Goal: Information Seeking & Learning: Learn about a topic

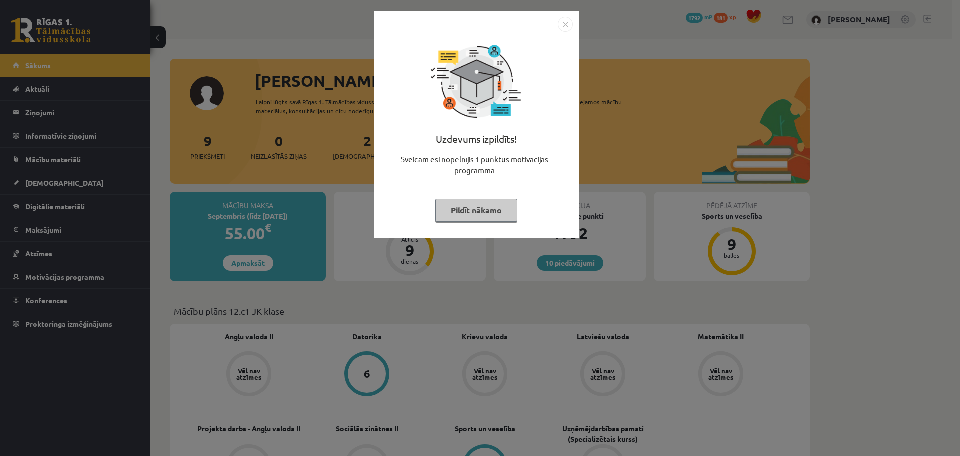
click at [568, 25] on img "Close" at bounding box center [565, 24] width 15 height 15
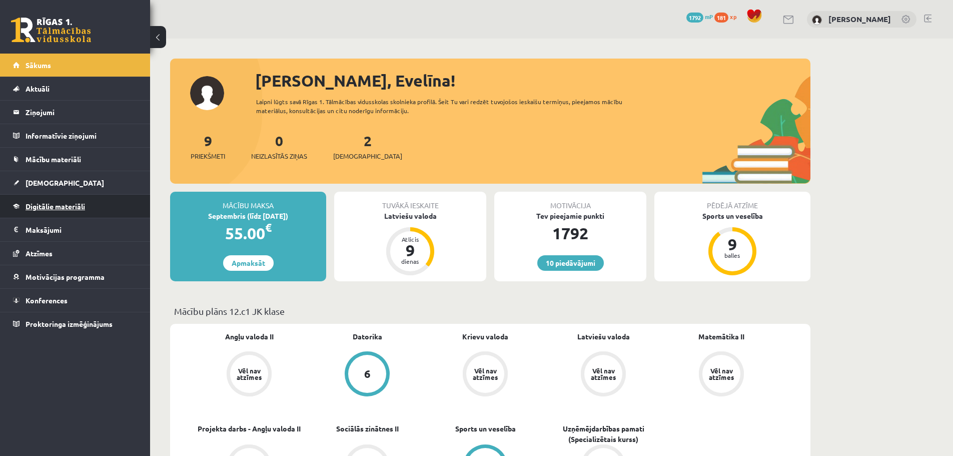
click at [52, 203] on span "Digitālie materiāli" at bounding box center [56, 206] width 60 height 9
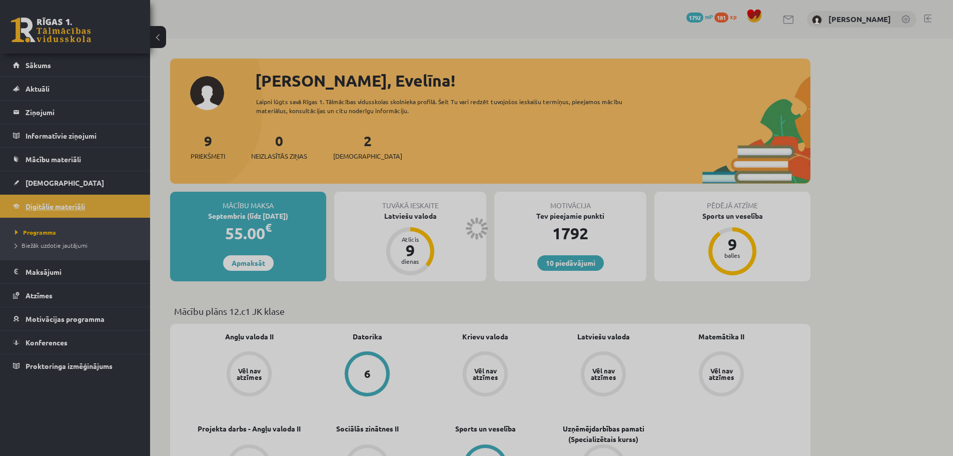
click at [52, 203] on div at bounding box center [476, 228] width 953 height 456
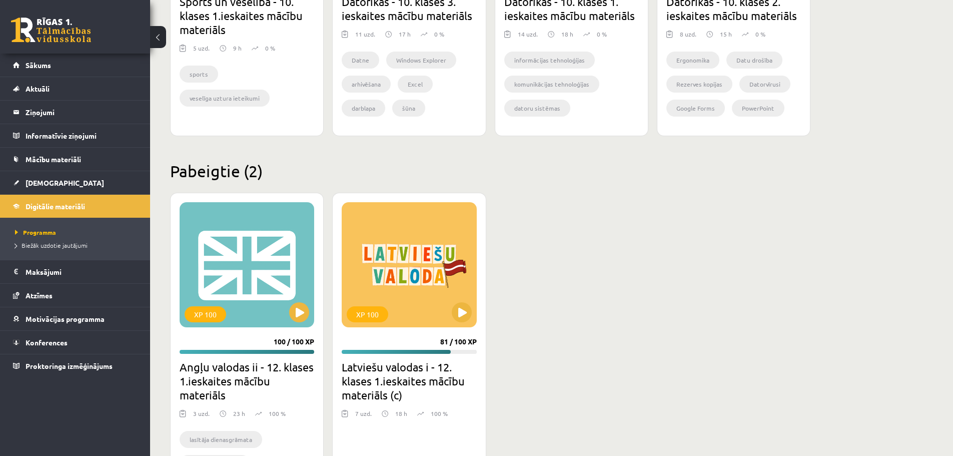
scroll to position [839, 0]
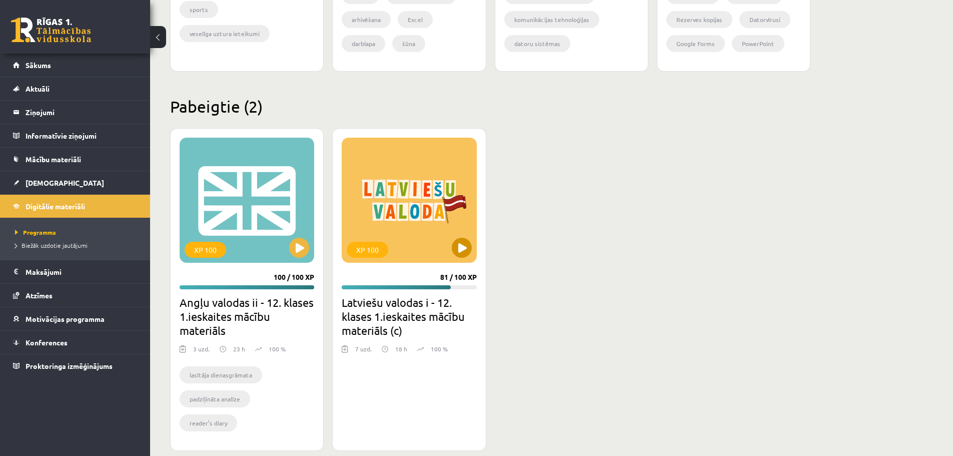
click at [396, 233] on div "XP 100" at bounding box center [409, 200] width 135 height 125
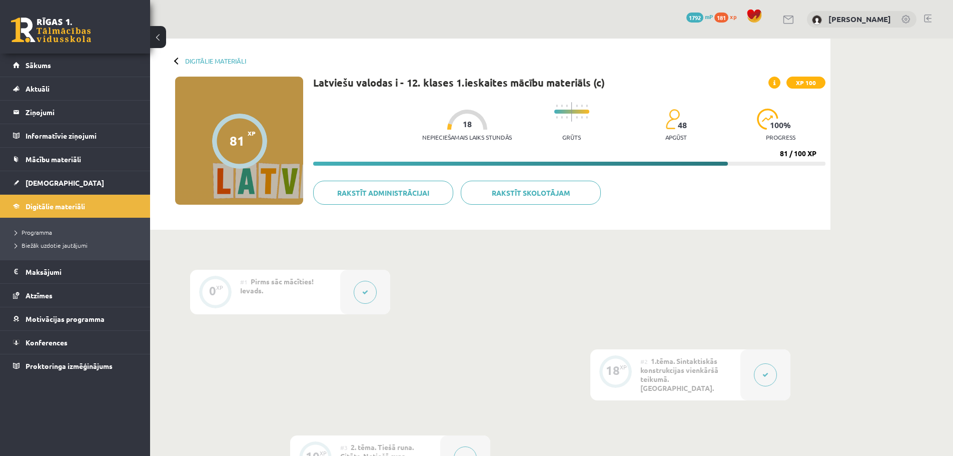
click at [431, 211] on div "Rakstīt skolotājam Rakstīt administrācijai" at bounding box center [569, 197] width 512 height 32
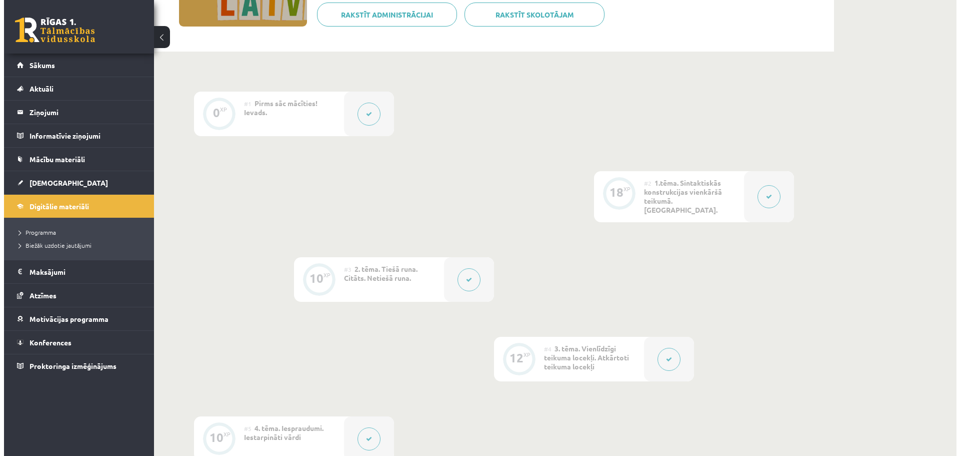
scroll to position [183, 0]
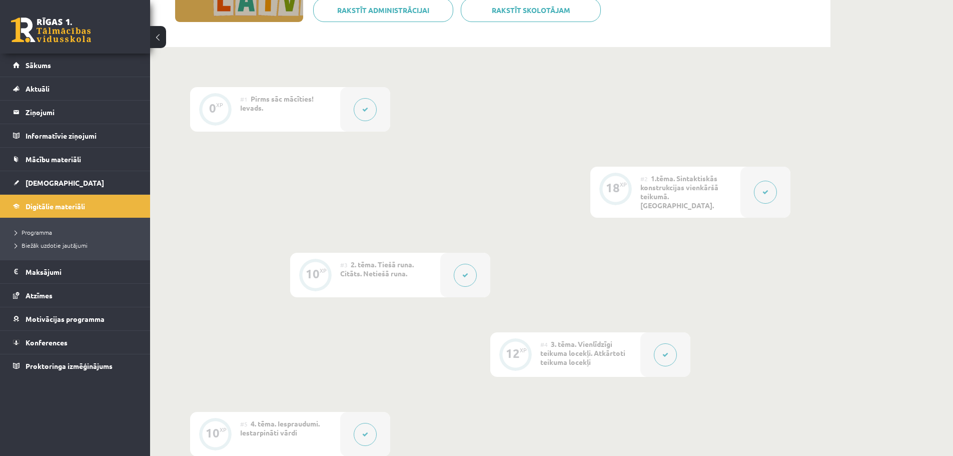
click at [769, 186] on button at bounding box center [765, 192] width 23 height 23
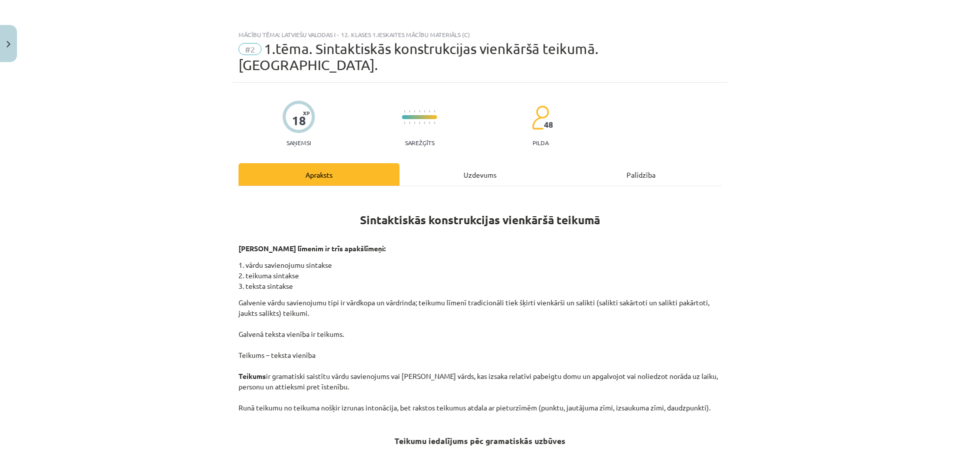
click at [481, 163] on div "Uzdevums" at bounding box center [480, 174] width 161 height 23
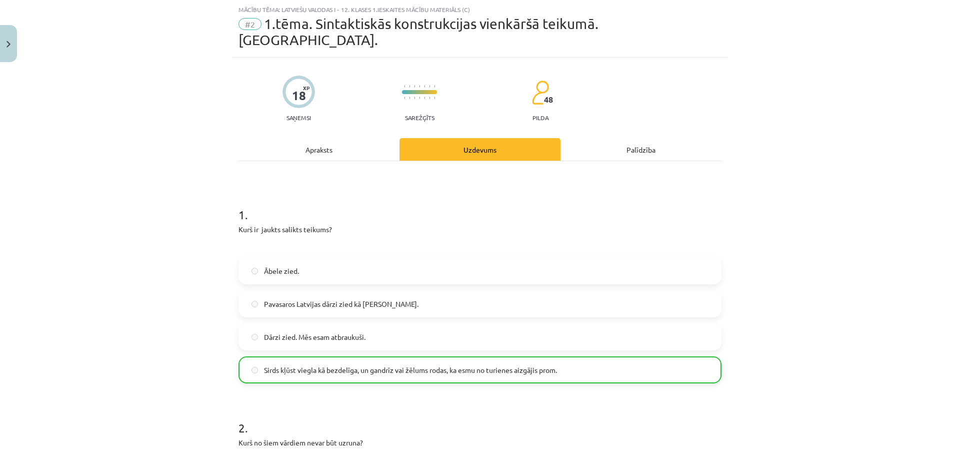
click at [306, 138] on div "Apraksts" at bounding box center [319, 149] width 161 height 23
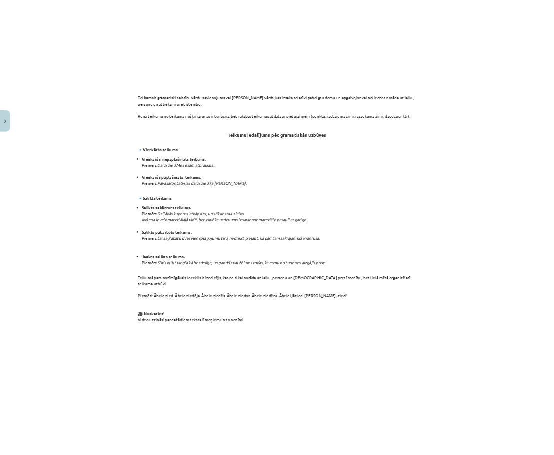
scroll to position [376, 0]
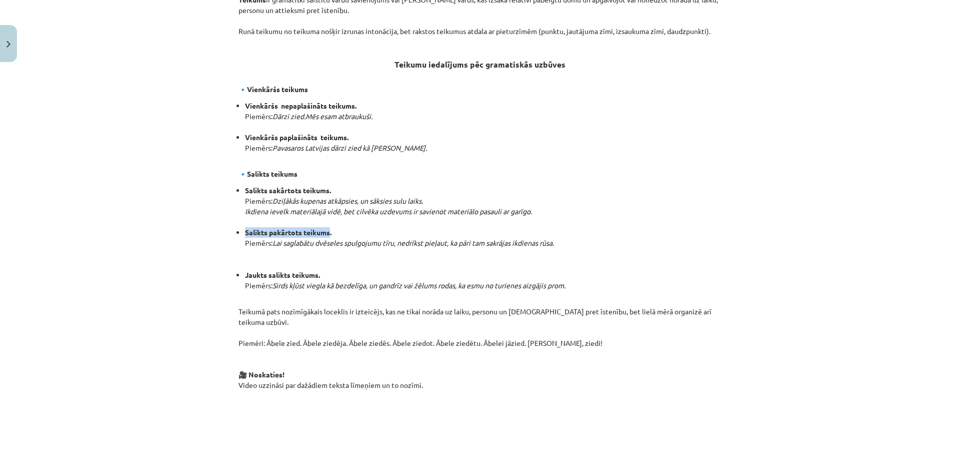
drag, startPoint x: 242, startPoint y: 217, endPoint x: 327, endPoint y: 214, distance: 84.6
click at [327, 228] on strong "Salikts pakārtots teikums." at bounding box center [288, 232] width 87 height 9
copy strong "Salikts pakārtots teikums"
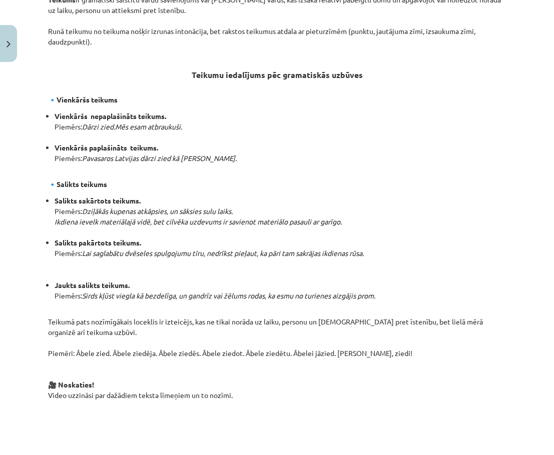
click at [403, 199] on li "Salikts sakārtots teikums. Piemērs: Dziļākās kupenas atkāpsies, un sāksies sulu…" at bounding box center [280, 217] width 451 height 42
drag, startPoint x: 57, startPoint y: 270, endPoint x: 123, endPoint y: 265, distance: 66.2
click at [123, 281] on strong "Jaukts salikts teikums." at bounding box center [92, 285] width 75 height 9
click at [57, 281] on strong "Jaukts salikts teikums." at bounding box center [92, 285] width 75 height 9
drag, startPoint x: 55, startPoint y: 267, endPoint x: 129, endPoint y: 268, distance: 74.0
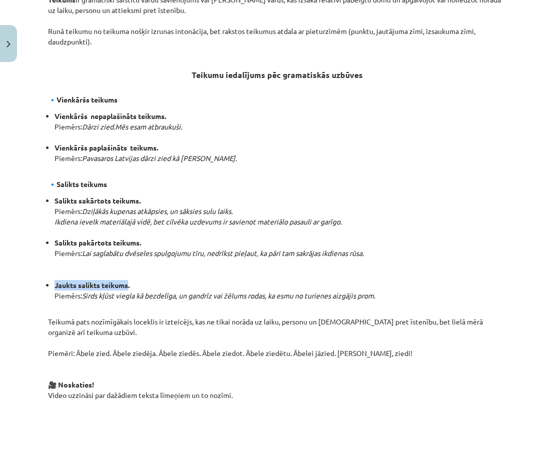
click at [129, 281] on strong "Jaukts salikts teikums." at bounding box center [92, 285] width 75 height 9
copy strong "Jaukts salikts teikums"
click at [490, 198] on li "Salikts sakārtots teikums. Piemērs: Dziļākās kupenas atkāpsies, un sāksies sulu…" at bounding box center [280, 217] width 451 height 42
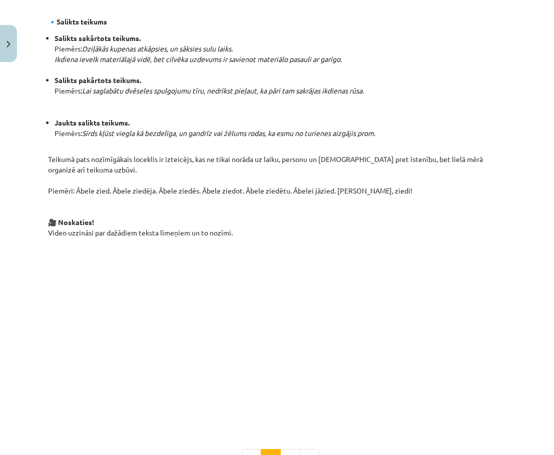
scroll to position [543, 0]
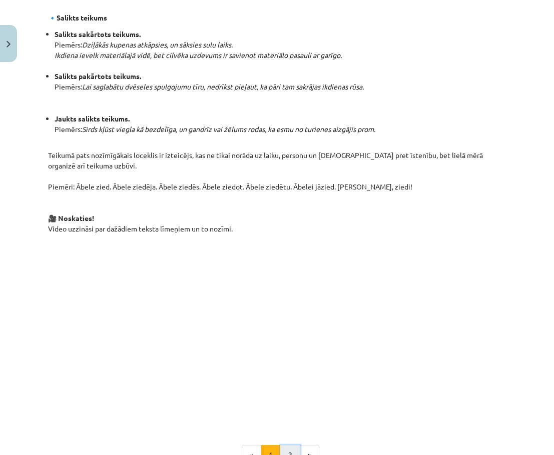
click at [285, 445] on button "2" at bounding box center [290, 455] width 20 height 20
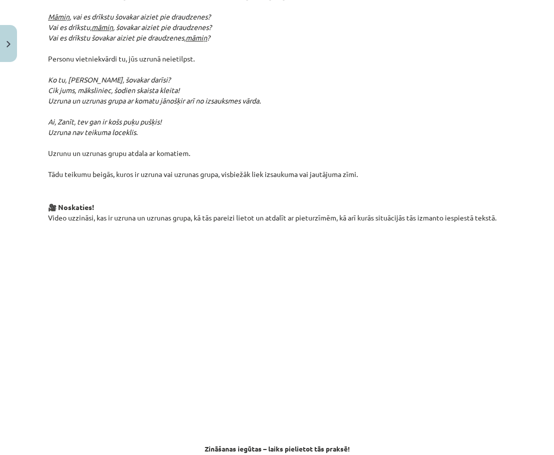
scroll to position [339, 0]
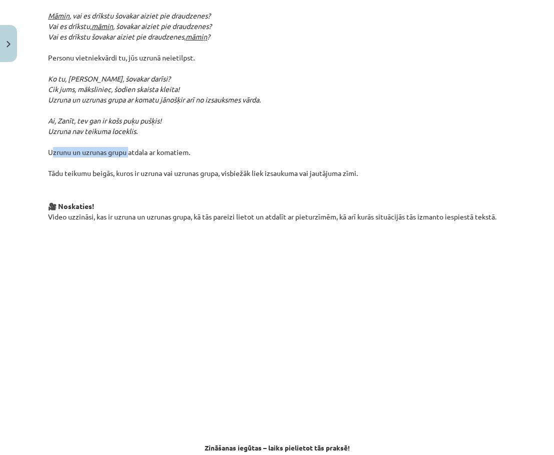
drag, startPoint x: 46, startPoint y: 137, endPoint x: 128, endPoint y: 140, distance: 82.1
click at [128, 140] on div "18 XP Saņemsi Sarežģīts 48 pilda Apraksts Uzdevums Palīdzība Sintakstiskās kons…" at bounding box center [277, 180] width 470 height 872
copy p "Uzrunu un uzrunas grupu"
click at [497, 143] on p "Uzruna ir vārds vokatīvā, ar kuru teikumā uzrunā dzīvu būtni, priekšmetu vai pa…" at bounding box center [277, 47] width 458 height 263
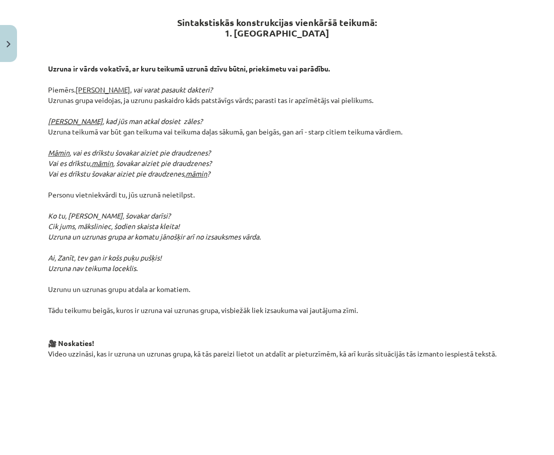
scroll to position [204, 0]
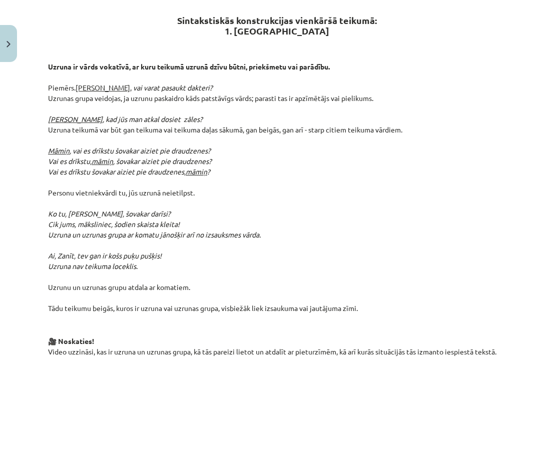
click at [388, 215] on p "Uzruna ir vārds vokatīvā, ar kuru teikumā uzrunā dzīvu būtni, priekšmetu vai pa…" at bounding box center [277, 182] width 458 height 263
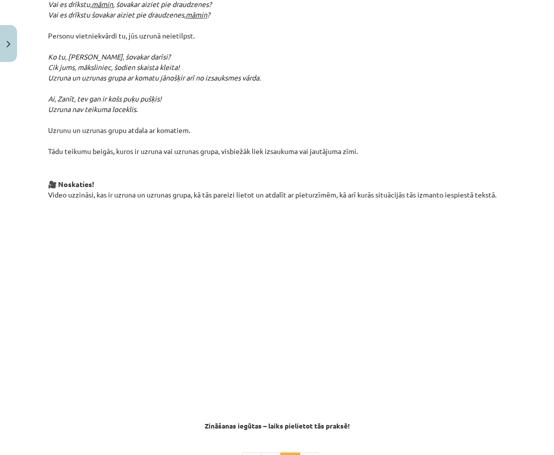
scroll to position [373, 0]
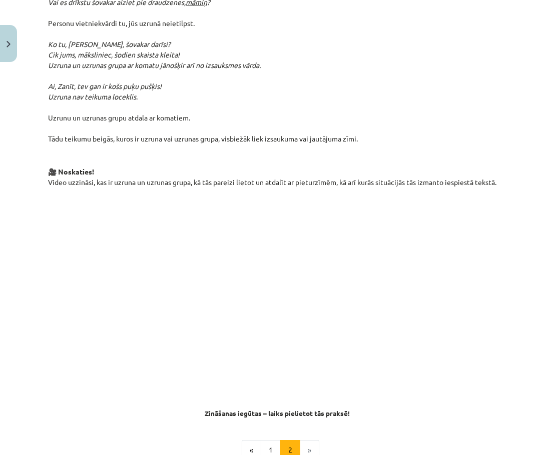
click at [483, 268] on p at bounding box center [277, 285] width 458 height 183
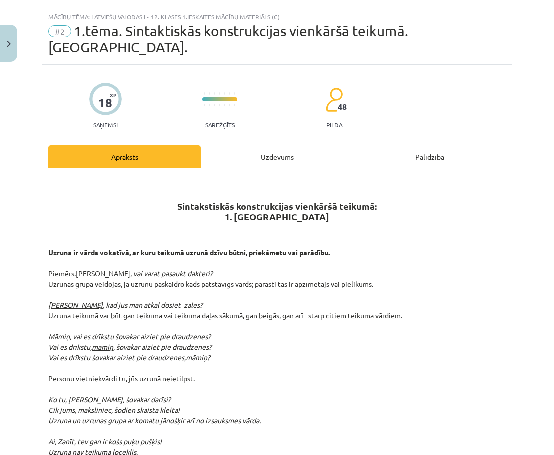
scroll to position [0, 0]
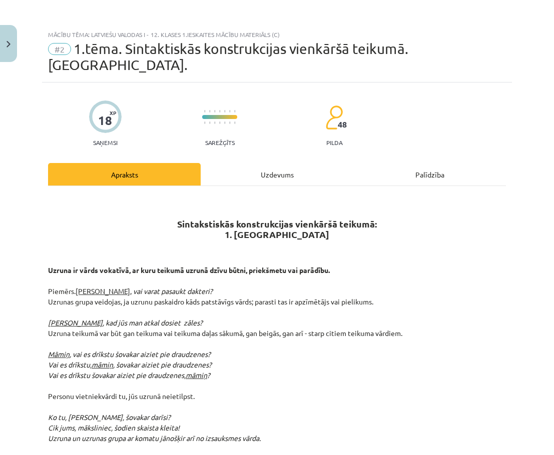
click at [260, 163] on div "Uzdevums" at bounding box center [277, 174] width 153 height 23
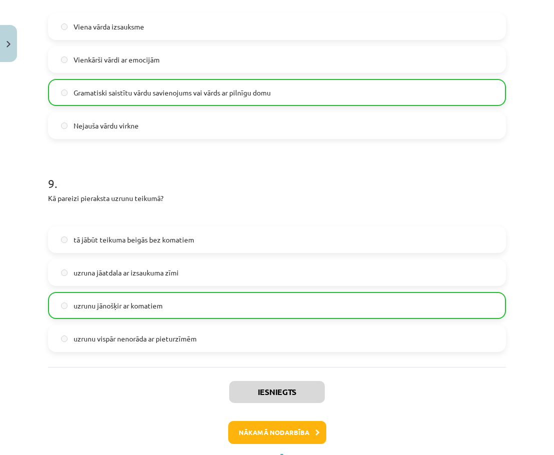
scroll to position [1790, 0]
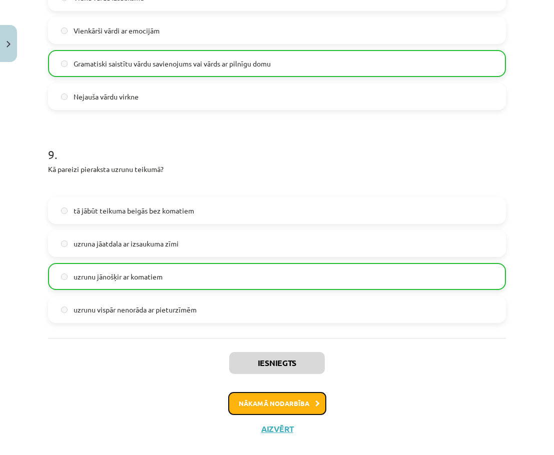
click at [297, 392] on button "Nākamā nodarbība" at bounding box center [277, 403] width 98 height 23
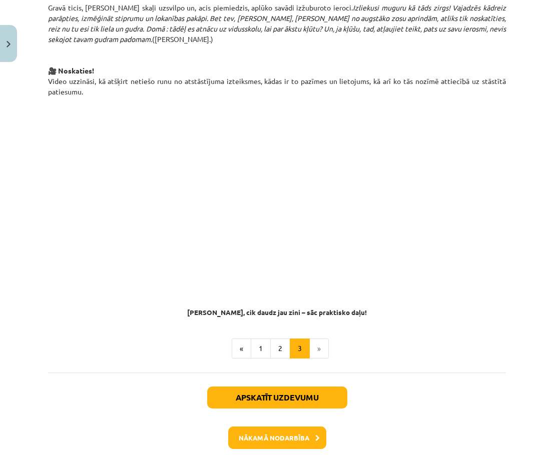
scroll to position [748, 0]
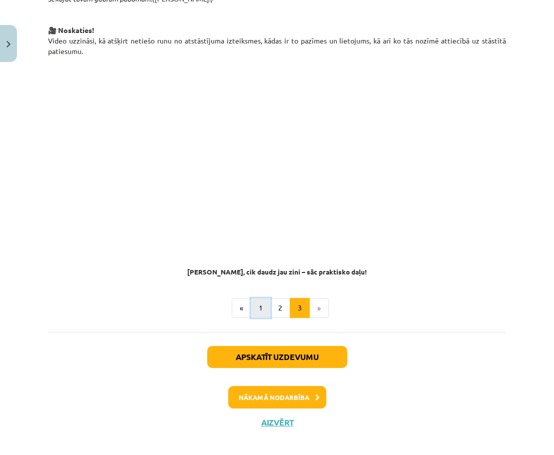
click at [253, 305] on button "1" at bounding box center [261, 308] width 20 height 20
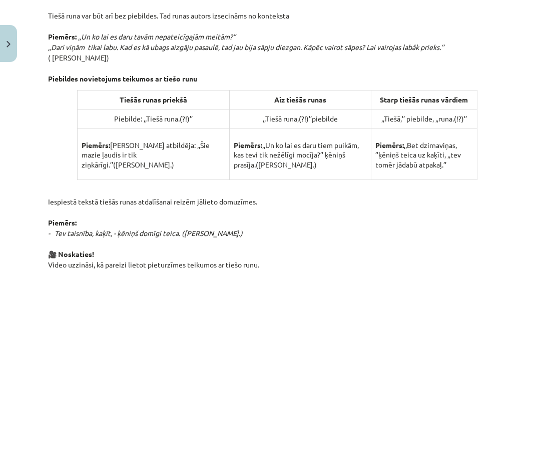
scroll to position [712, 0]
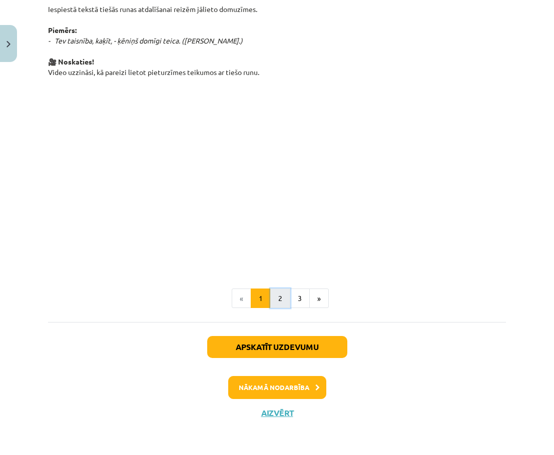
click at [278, 298] on button "2" at bounding box center [280, 299] width 20 height 20
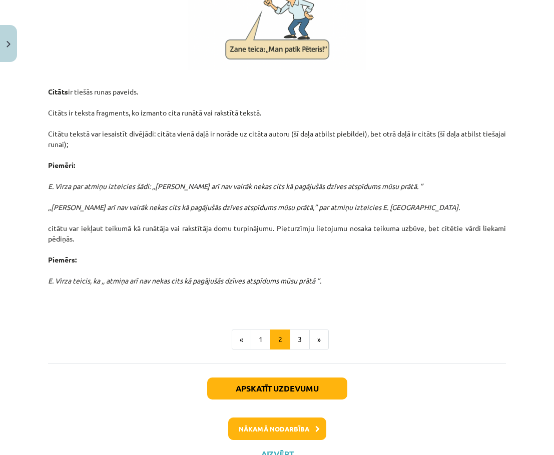
scroll to position [277, 0]
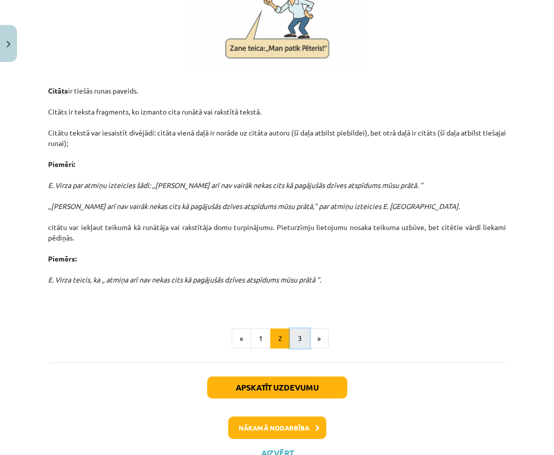
click at [291, 341] on button "3" at bounding box center [300, 339] width 20 height 20
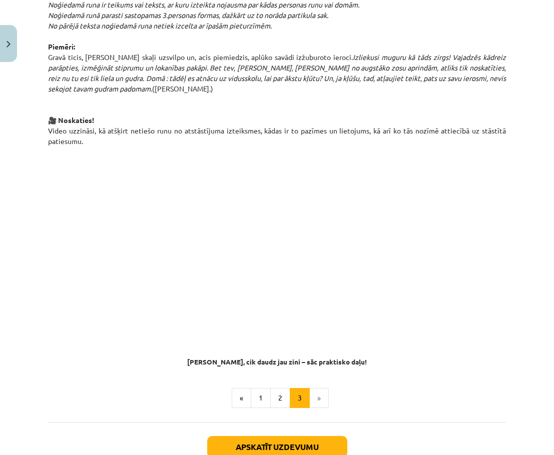
scroll to position [757, 0]
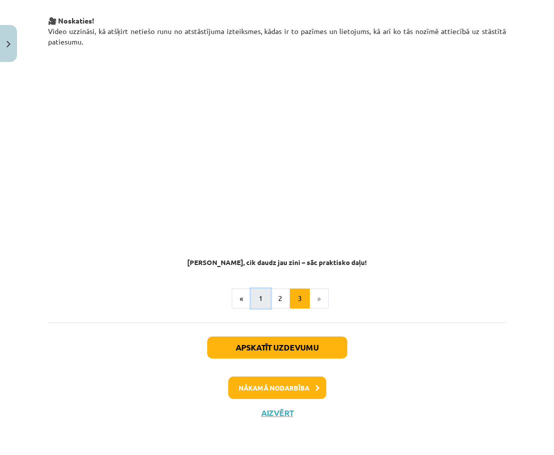
click at [262, 296] on button "1" at bounding box center [261, 299] width 20 height 20
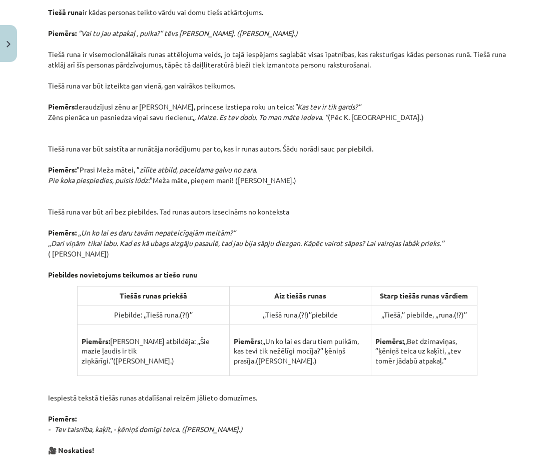
scroll to position [325, 0]
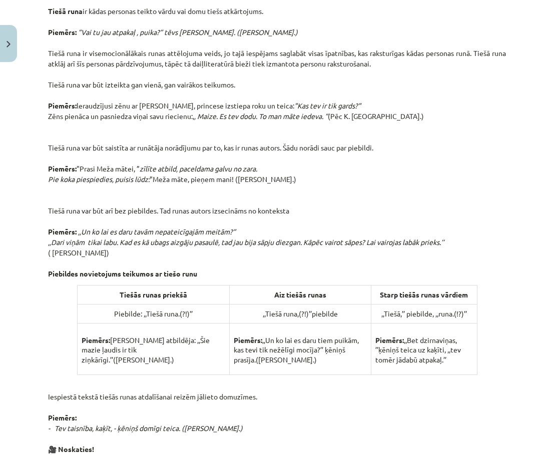
click at [440, 191] on p "Tiešā runa ir kādas personas teikto vārdu vai domu tiešs atkārtojums. Piemērs: …" at bounding box center [277, 137] width 458 height 284
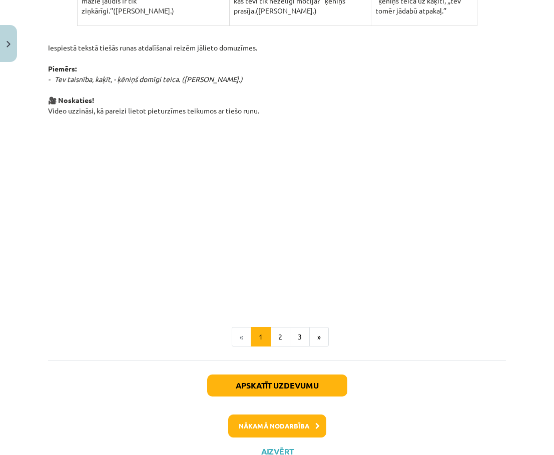
scroll to position [712, 0]
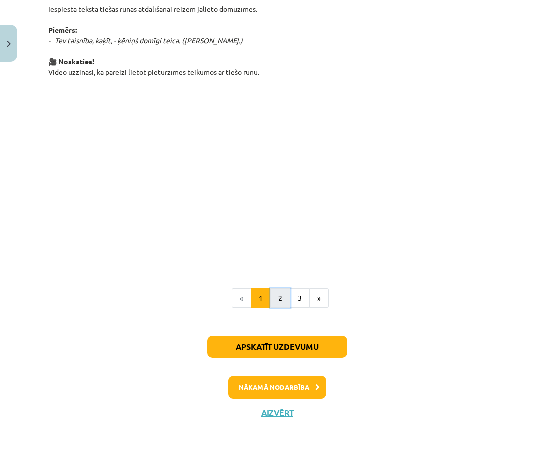
click at [277, 298] on button "2" at bounding box center [280, 299] width 20 height 20
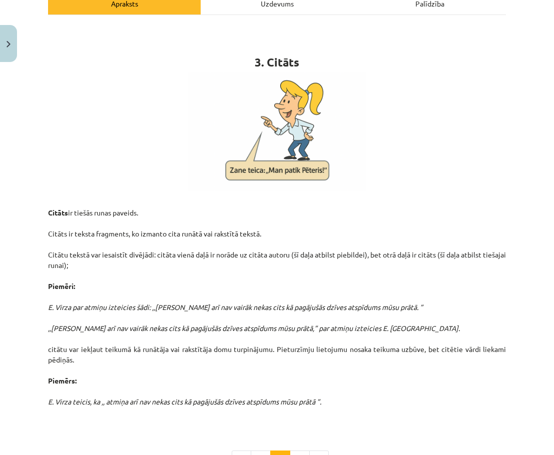
scroll to position [317, 0]
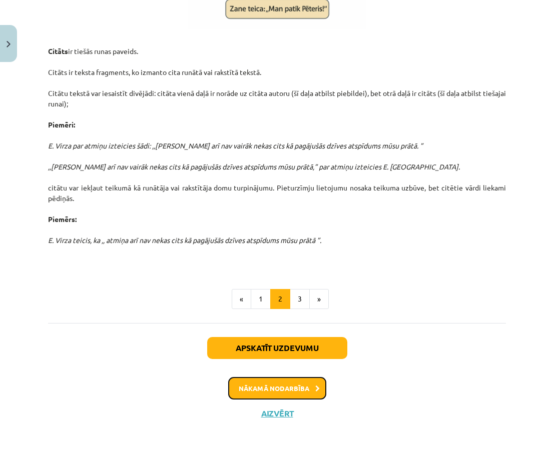
click at [270, 389] on button "Nākamā nodarbība" at bounding box center [277, 388] width 98 height 23
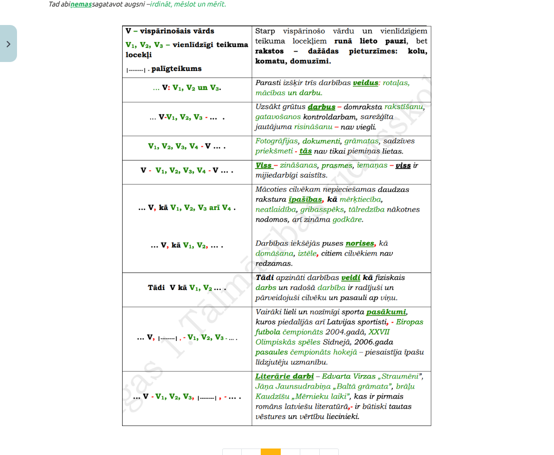
scroll to position [564, 0]
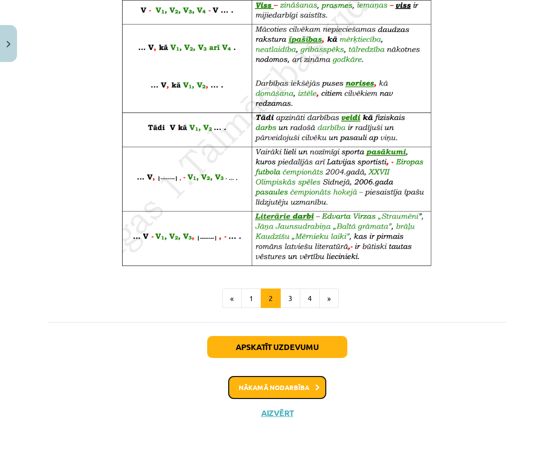
click at [282, 391] on button "Nākamā nodarbība" at bounding box center [277, 387] width 98 height 23
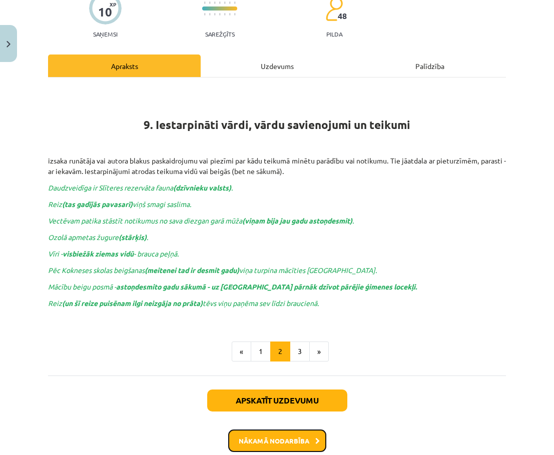
scroll to position [25, 0]
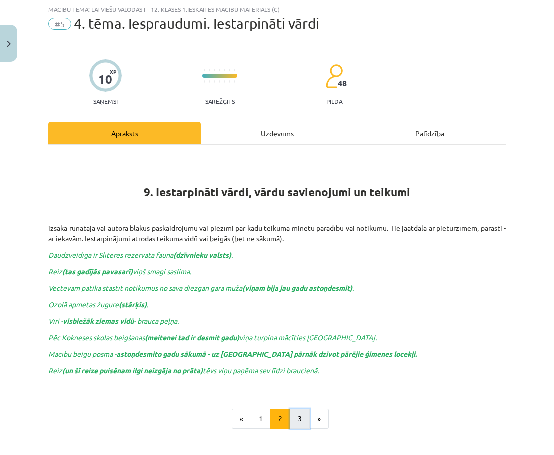
click at [297, 421] on button "3" at bounding box center [300, 419] width 20 height 20
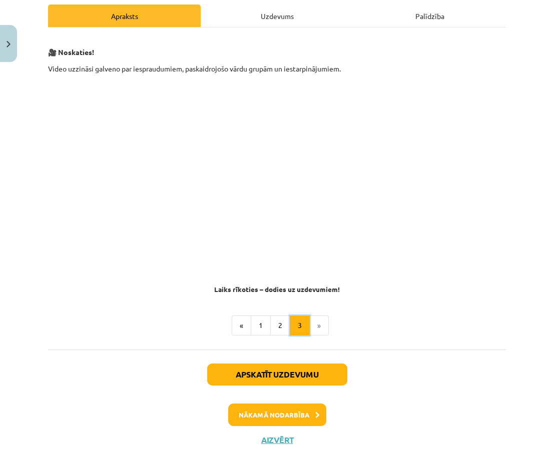
scroll to position [145, 0]
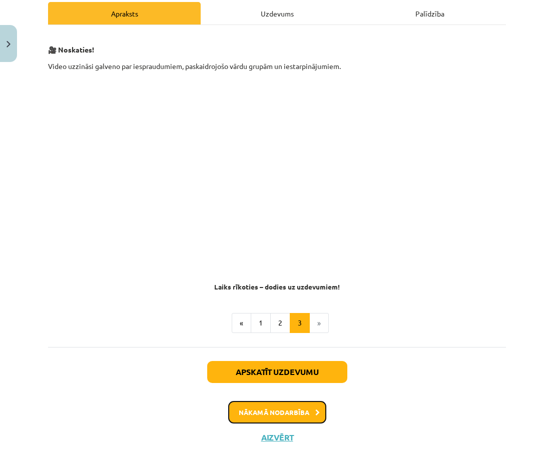
click at [308, 411] on button "Nākamā nodarbība" at bounding box center [277, 412] width 98 height 23
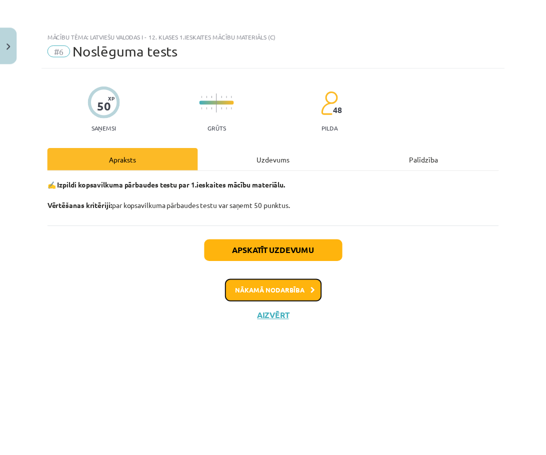
scroll to position [0, 0]
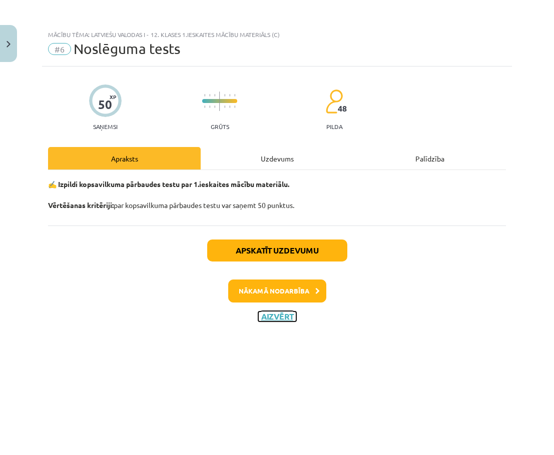
click at [272, 320] on button "Aizvērt" at bounding box center [277, 317] width 38 height 10
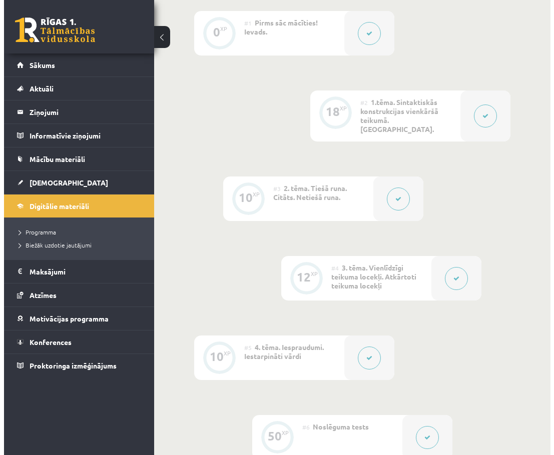
scroll to position [272, 0]
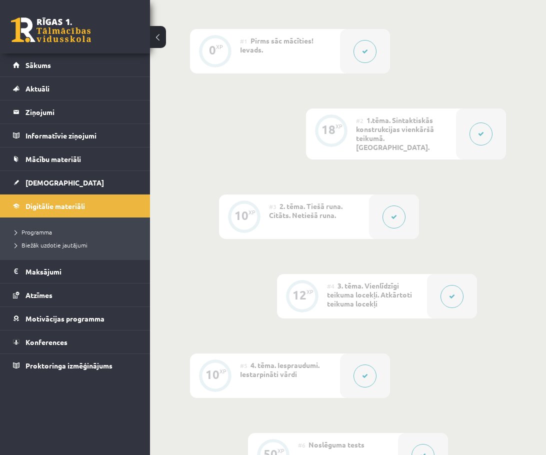
click at [400, 206] on button at bounding box center [394, 217] width 23 height 23
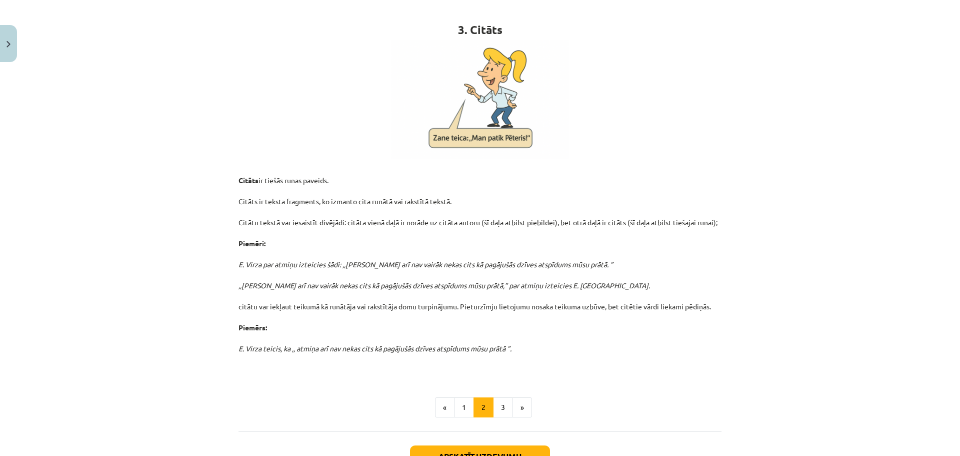
scroll to position [190, 0]
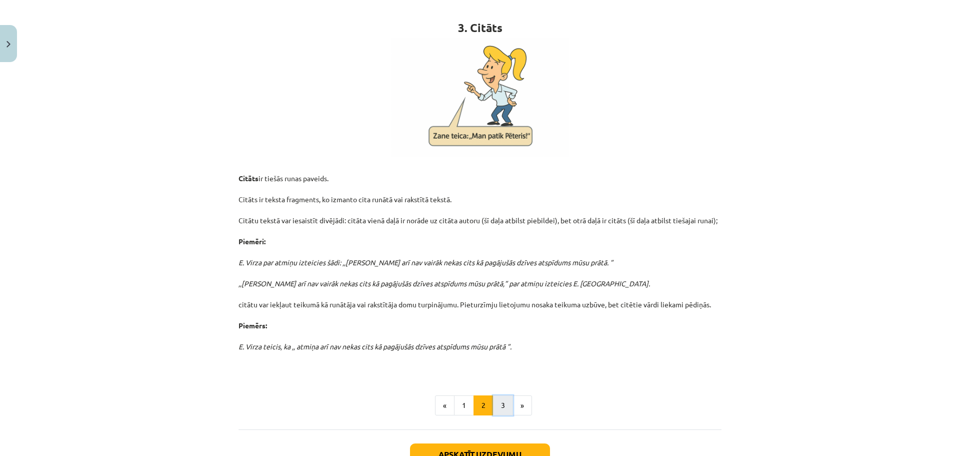
click at [499, 406] on button "3" at bounding box center [503, 405] width 20 height 20
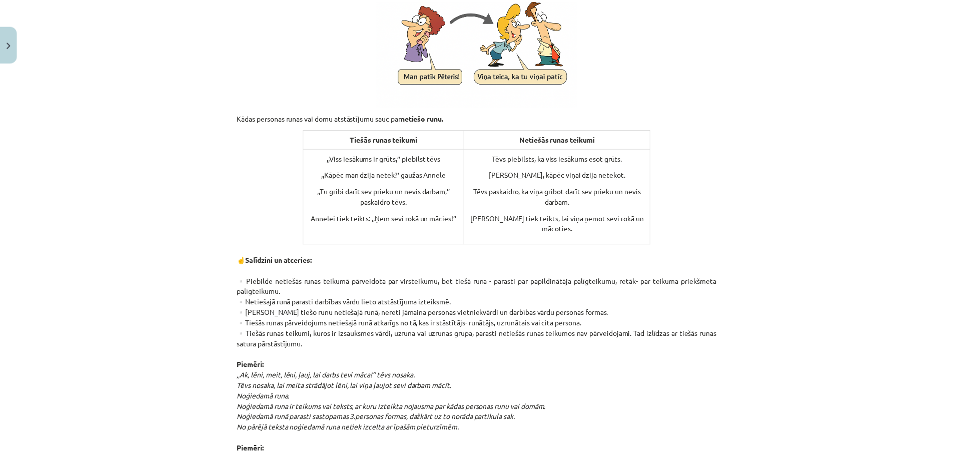
scroll to position [257, 0]
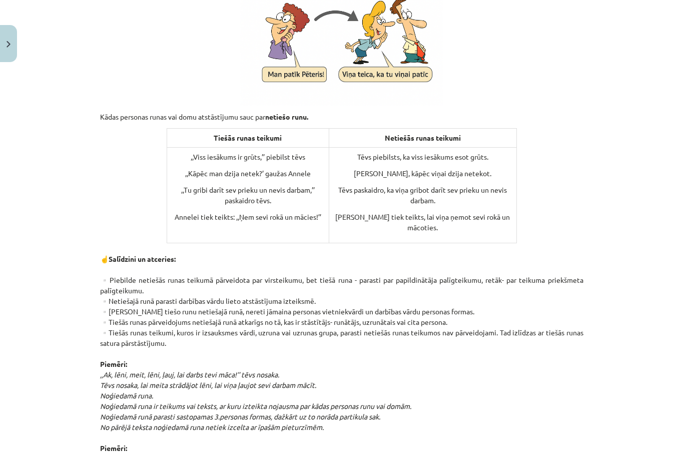
click at [605, 69] on div "Mācību tēma: Latviešu valodas i - 12. klases 1.ieskaites mācību materiāls (c) #…" at bounding box center [341, 228] width 683 height 456
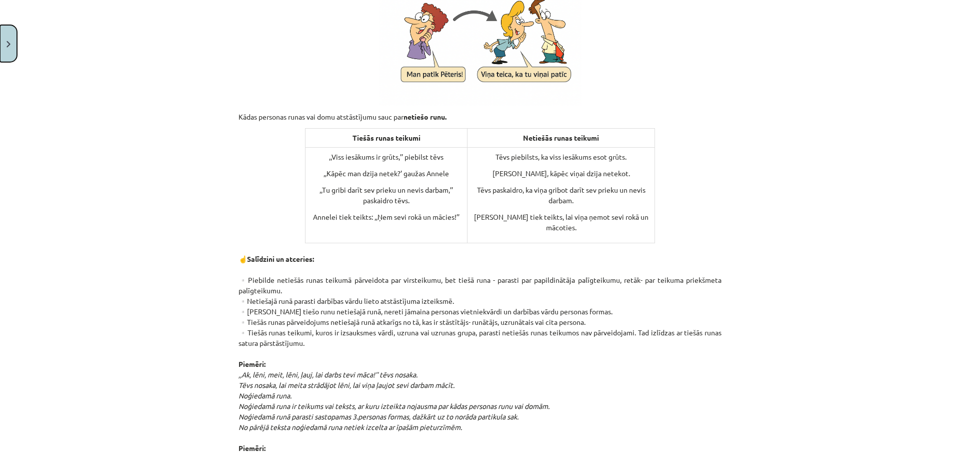
click at [10, 40] on button "Close" at bounding box center [8, 43] width 17 height 37
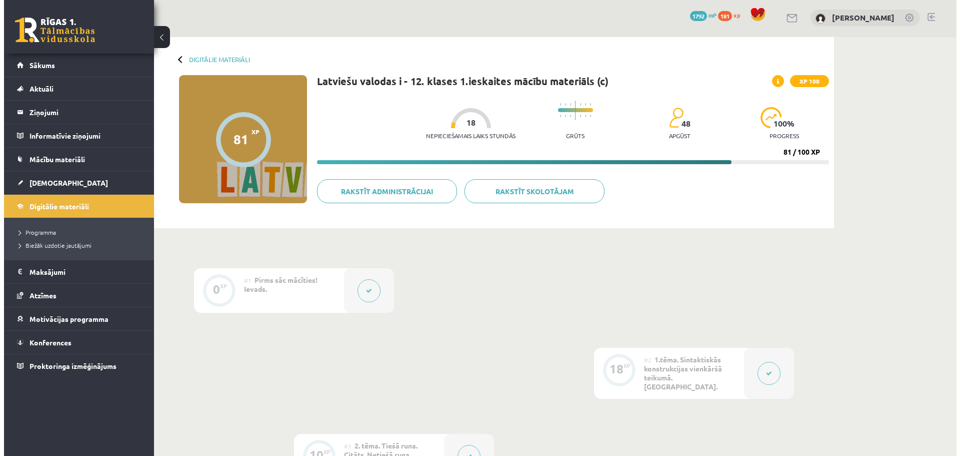
scroll to position [0, 0]
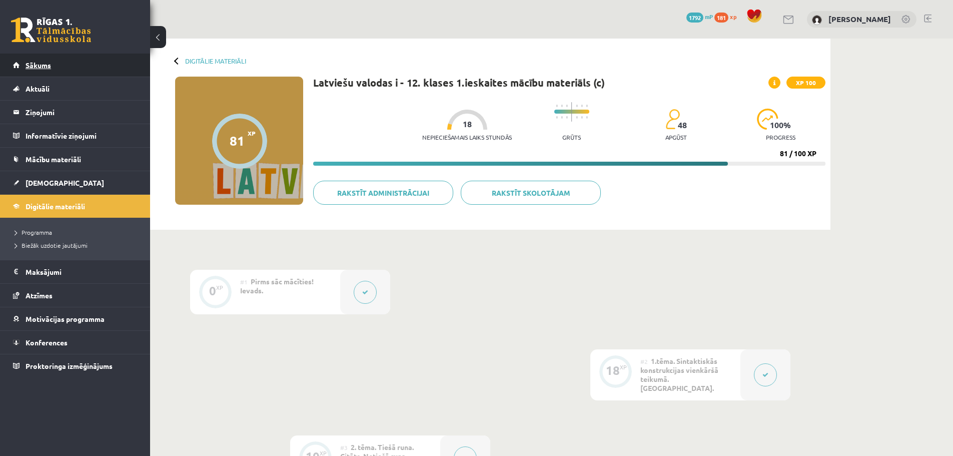
click at [52, 71] on link "Sākums" at bounding box center [75, 65] width 125 height 23
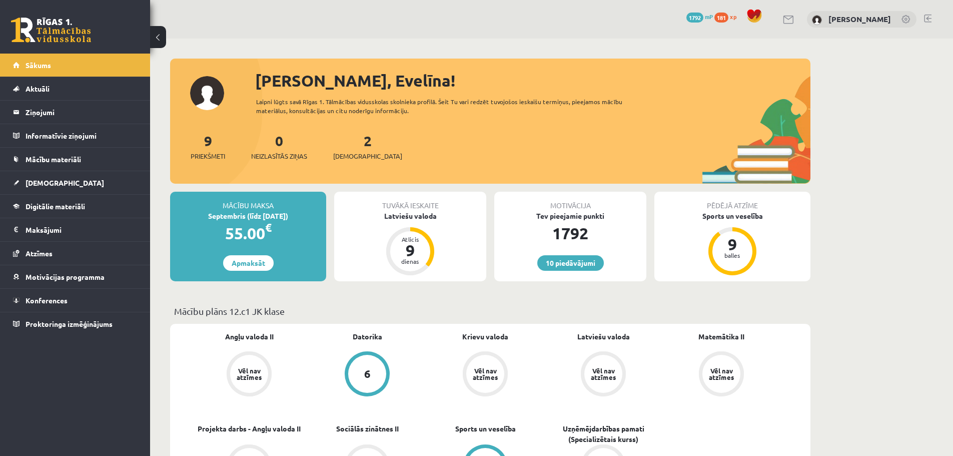
click at [930, 21] on link at bounding box center [928, 19] width 8 height 8
